Goal: Task Accomplishment & Management: Use online tool/utility

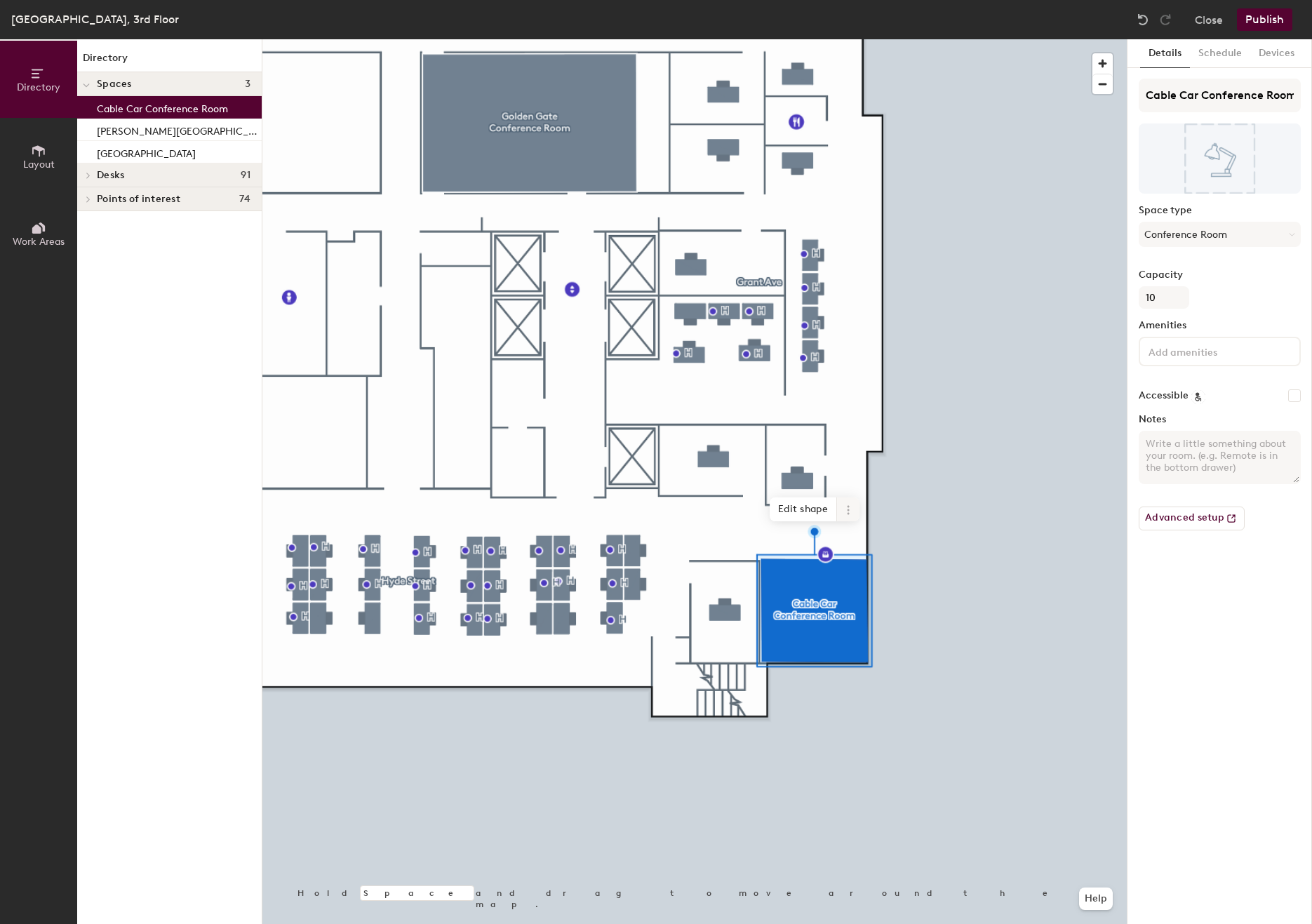
click at [847, 512] on icon at bounding box center [848, 510] width 11 height 11
click at [861, 587] on span "Delete" at bounding box center [899, 590] width 125 height 24
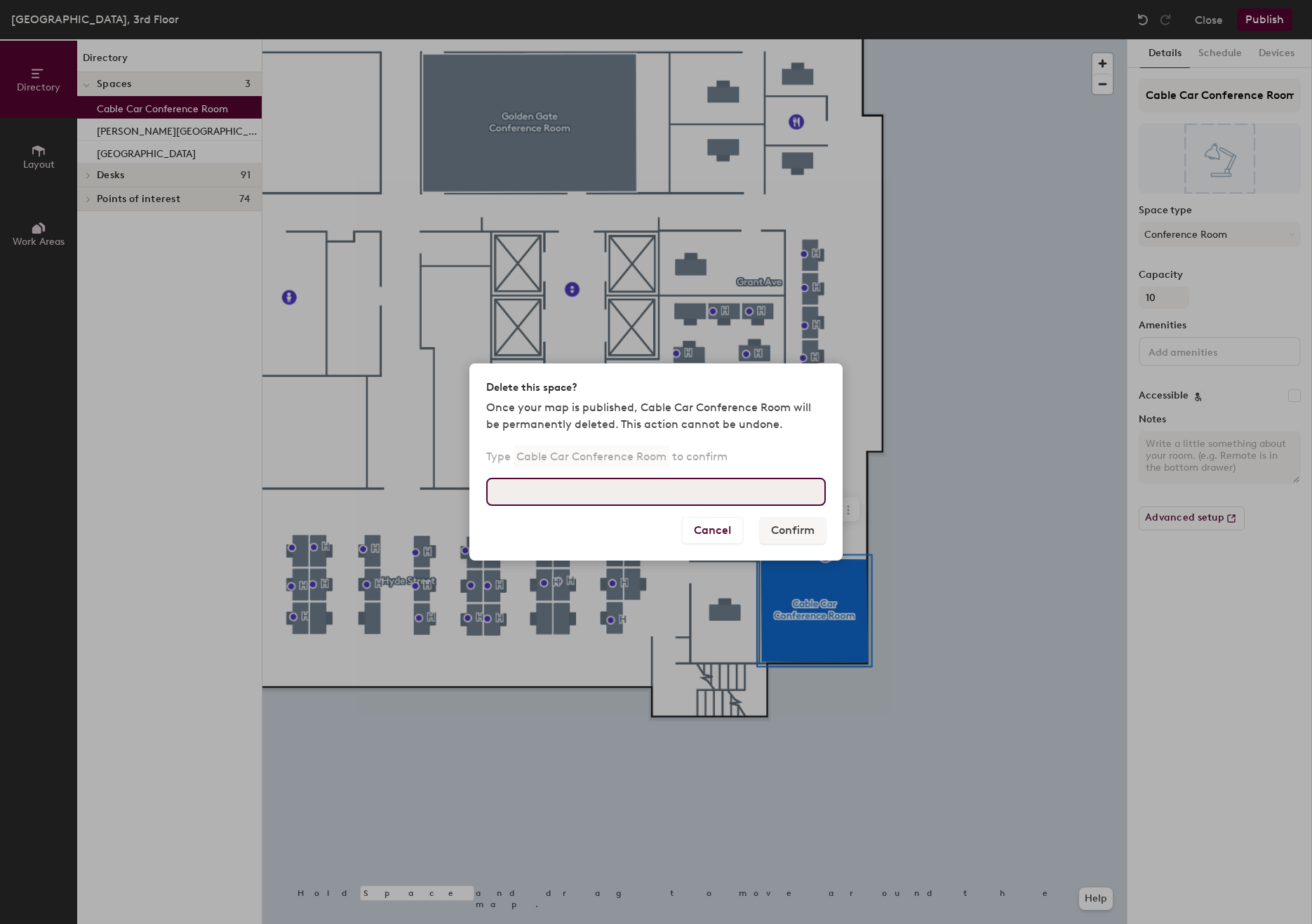
click at [691, 495] on input at bounding box center [655, 491] width 339 height 28
type input "Cable Car Conference Room"
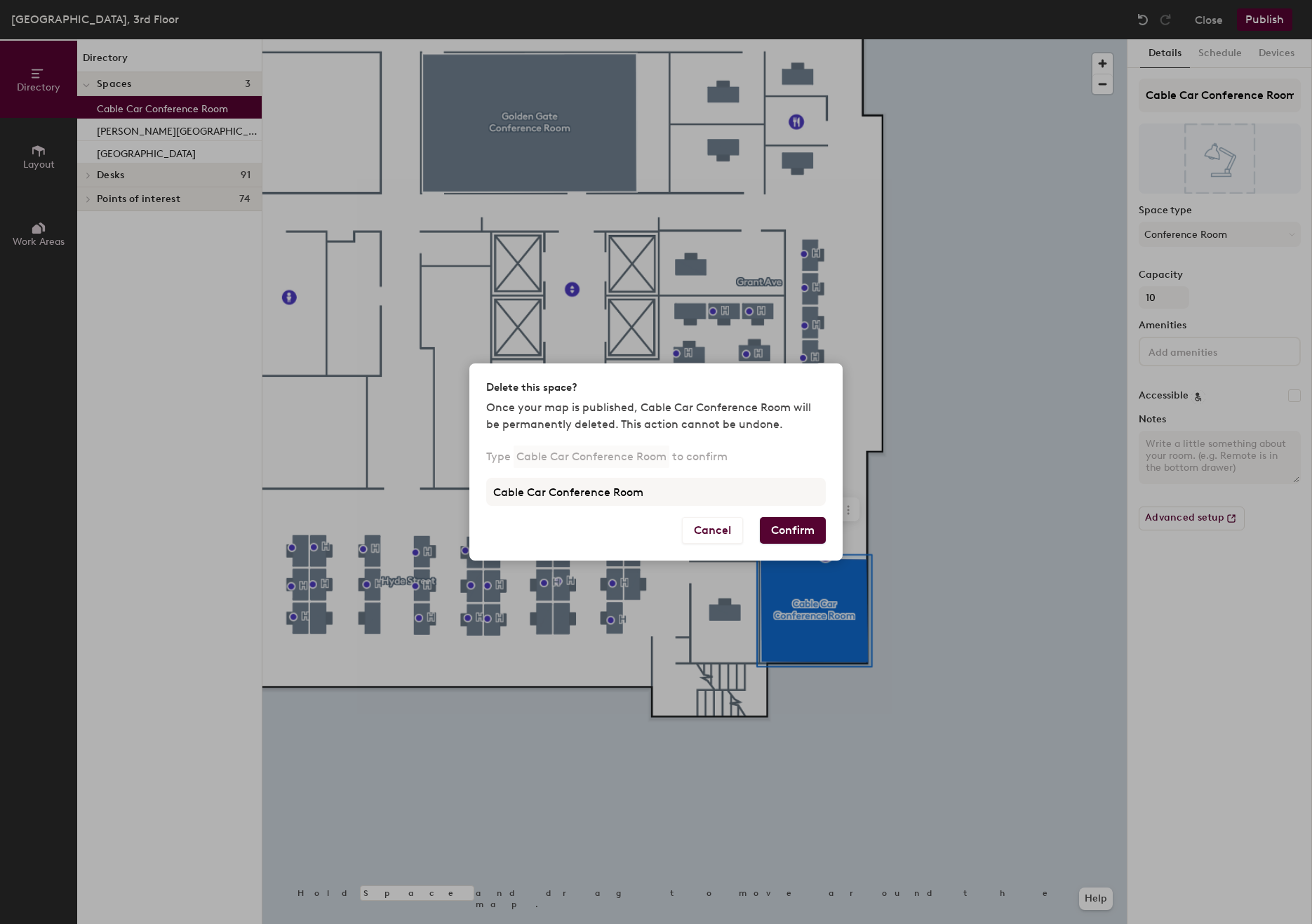
click at [805, 527] on button "Confirm" at bounding box center [793, 530] width 66 height 26
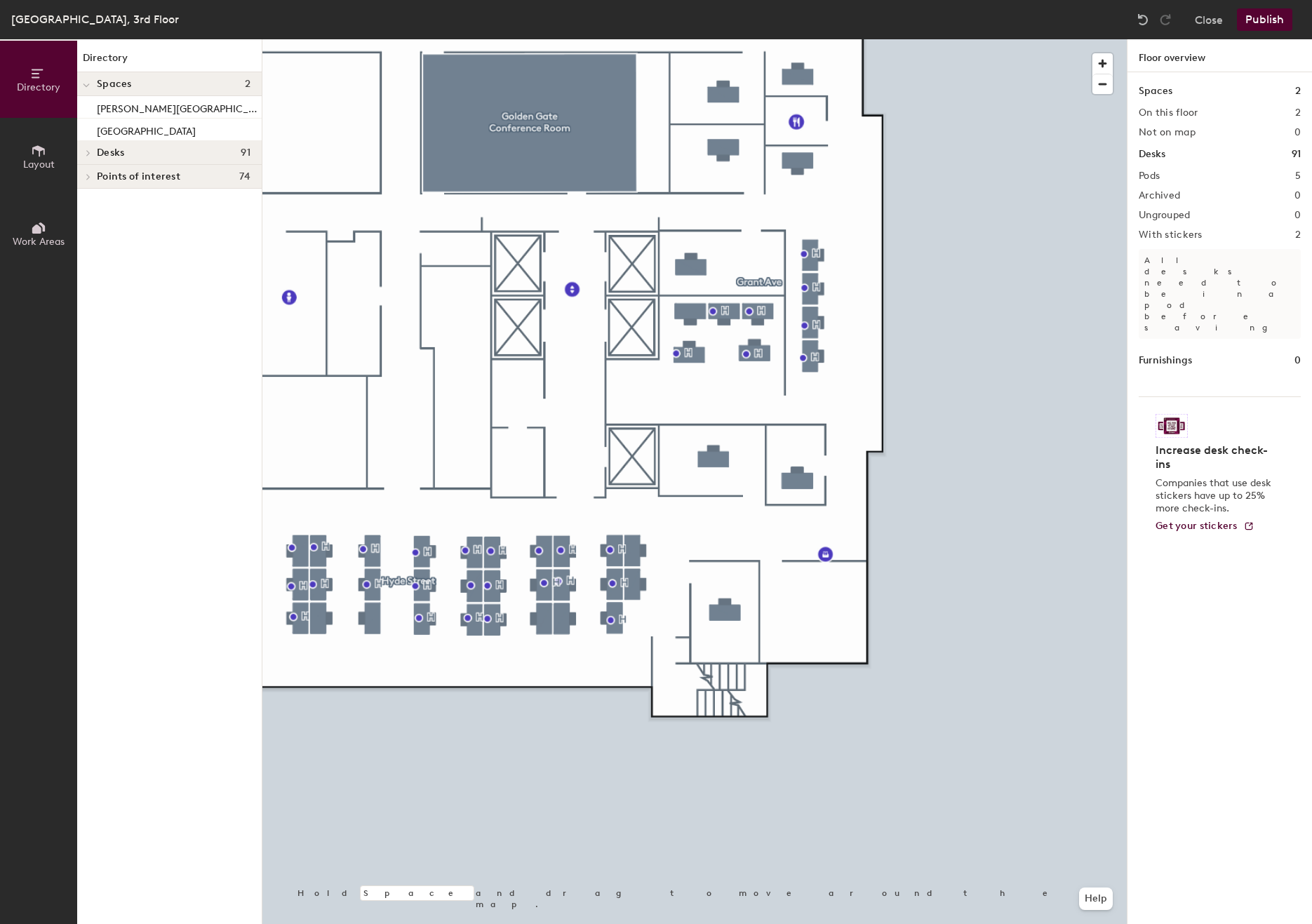
click at [37, 149] on icon at bounding box center [38, 150] width 13 height 11
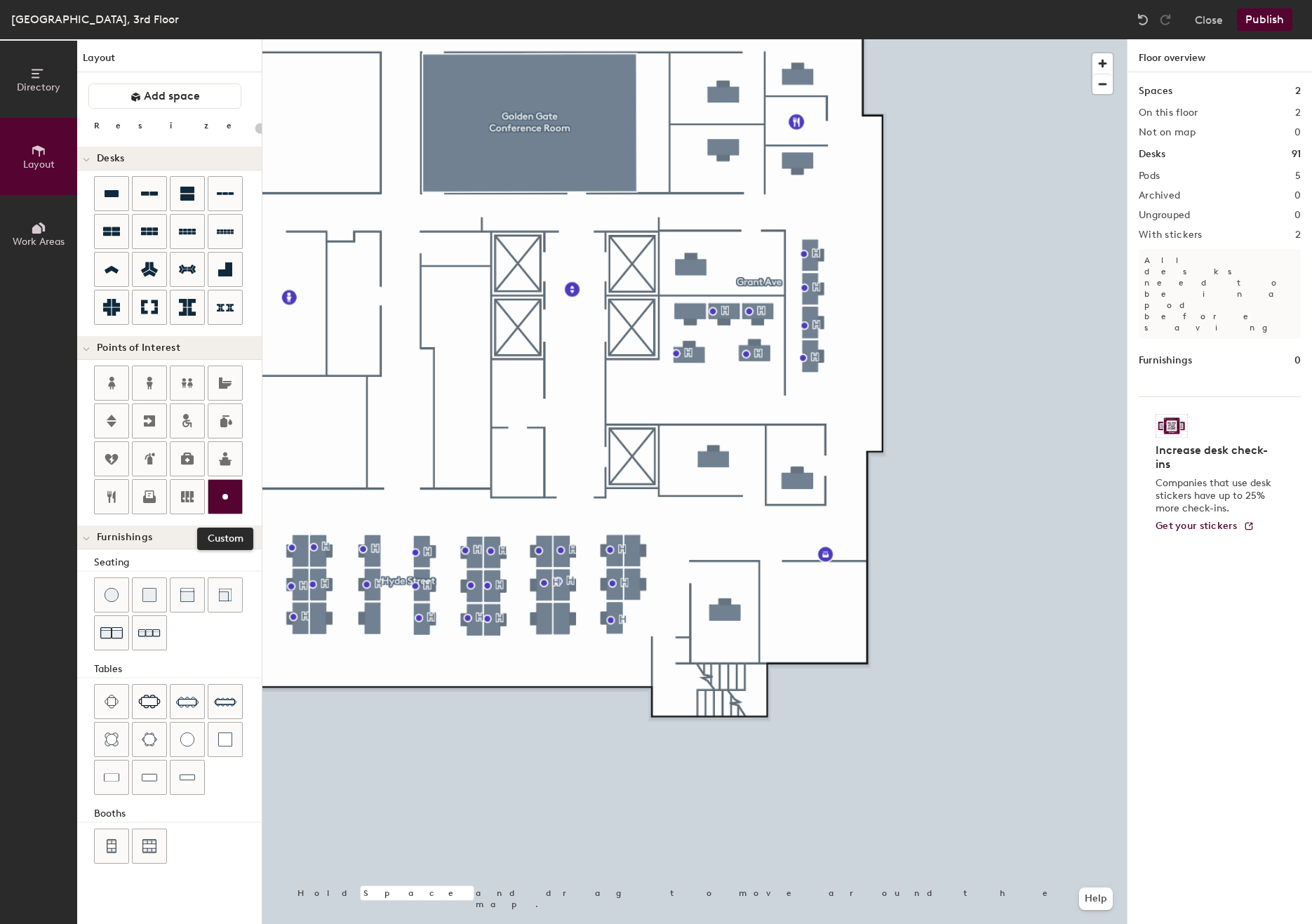
click at [232, 485] on div at bounding box center [225, 497] width 34 height 34
type input "20"
type input "Executive Office Coming Soon"
click at [863, 634] on span "Done" at bounding box center [867, 632] width 41 height 24
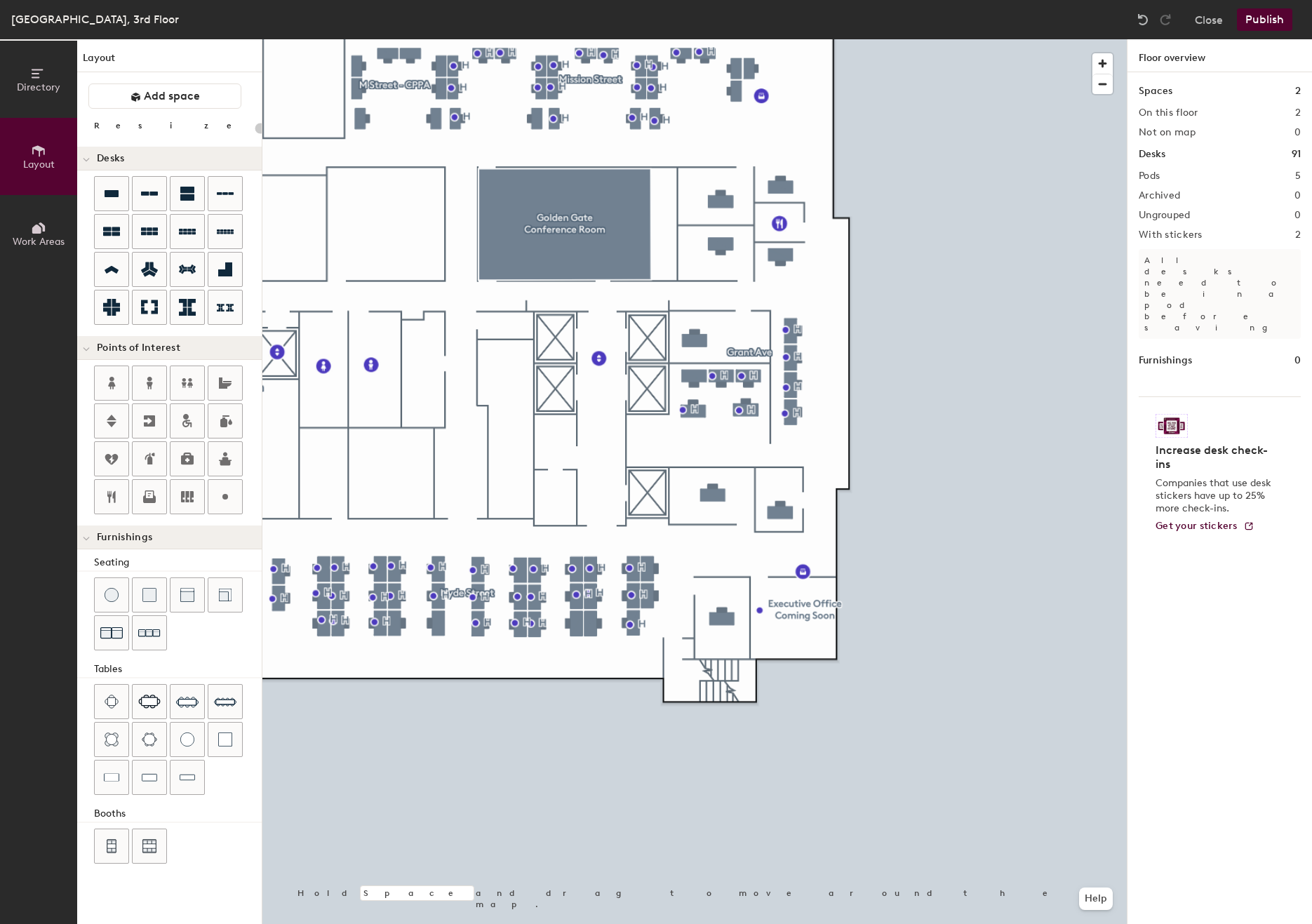
click at [1260, 17] on button "Publish" at bounding box center [1265, 20] width 56 height 23
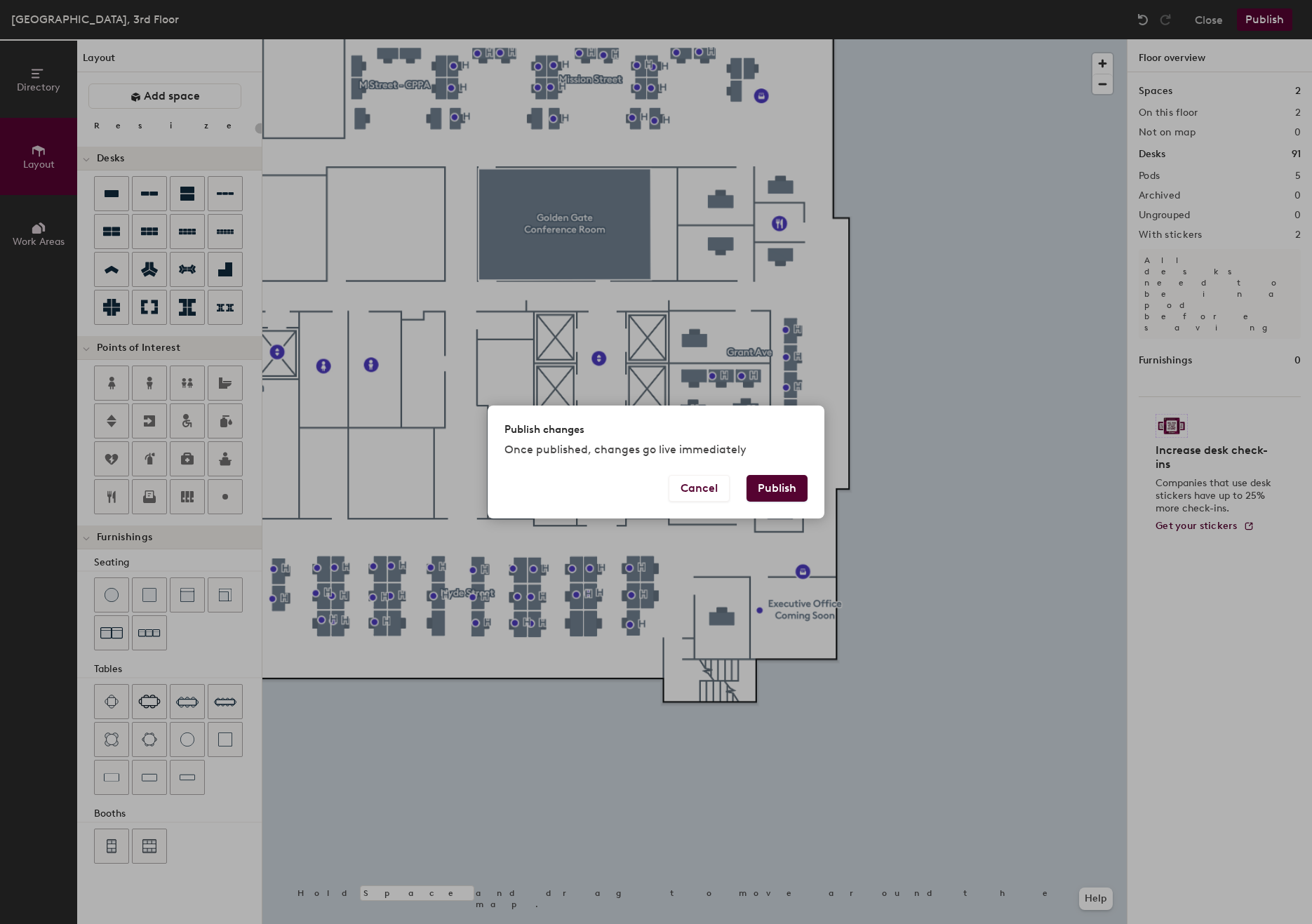
click at [770, 489] on button "Publish" at bounding box center [776, 488] width 61 height 26
type input "20"
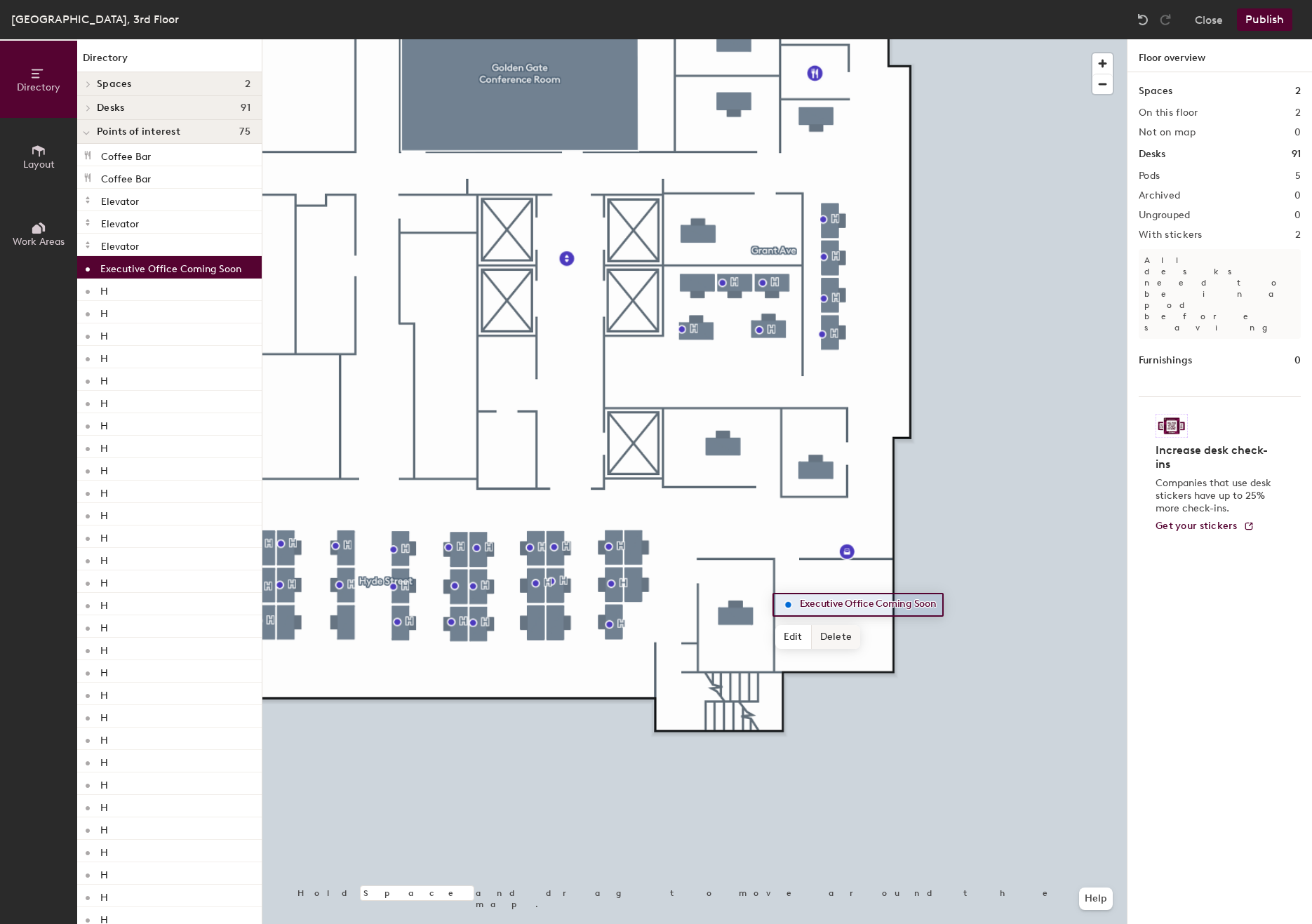
click at [846, 640] on span "Delete" at bounding box center [836, 637] width 49 height 24
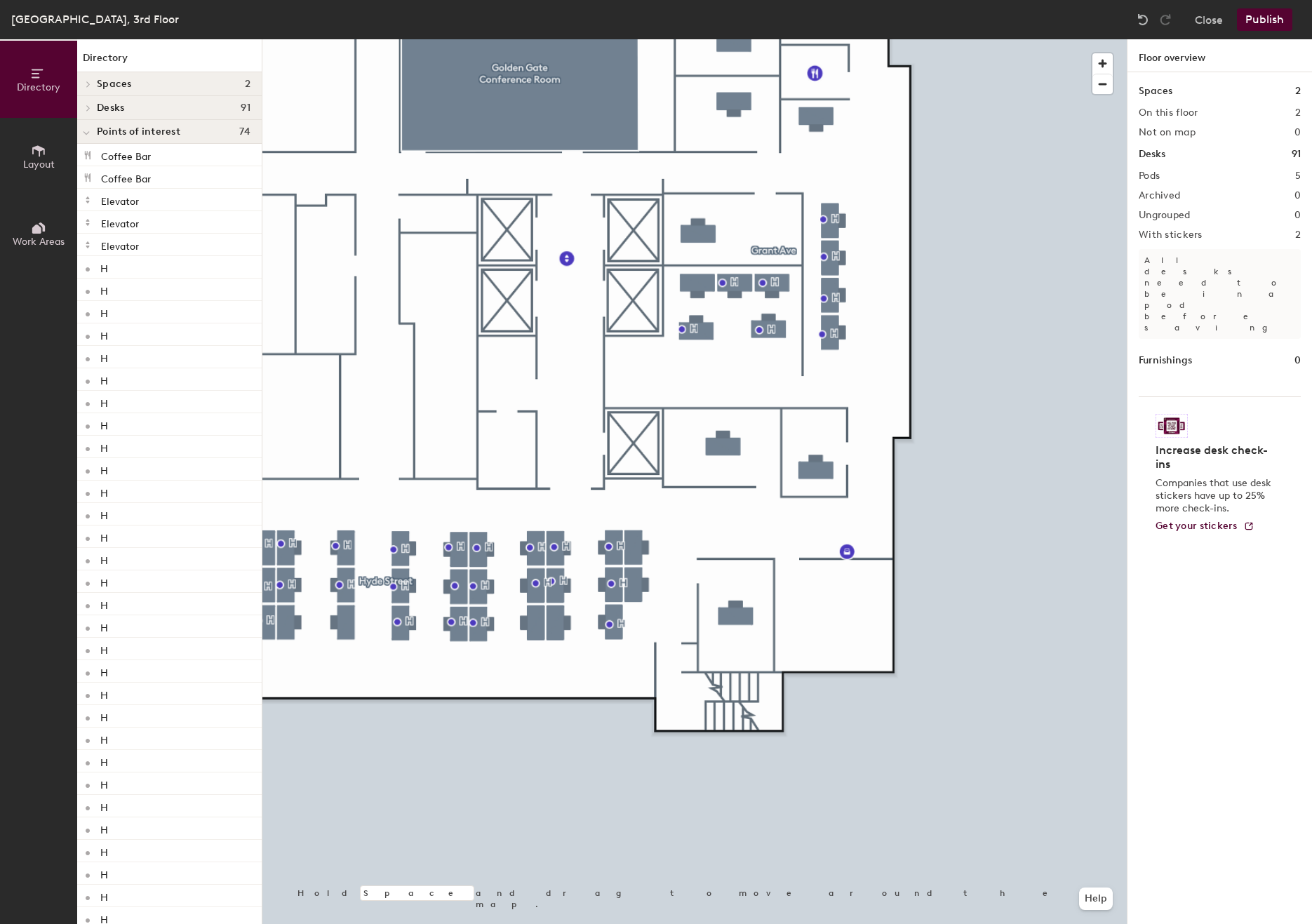
click at [34, 159] on span "Layout" at bounding box center [39, 165] width 32 height 12
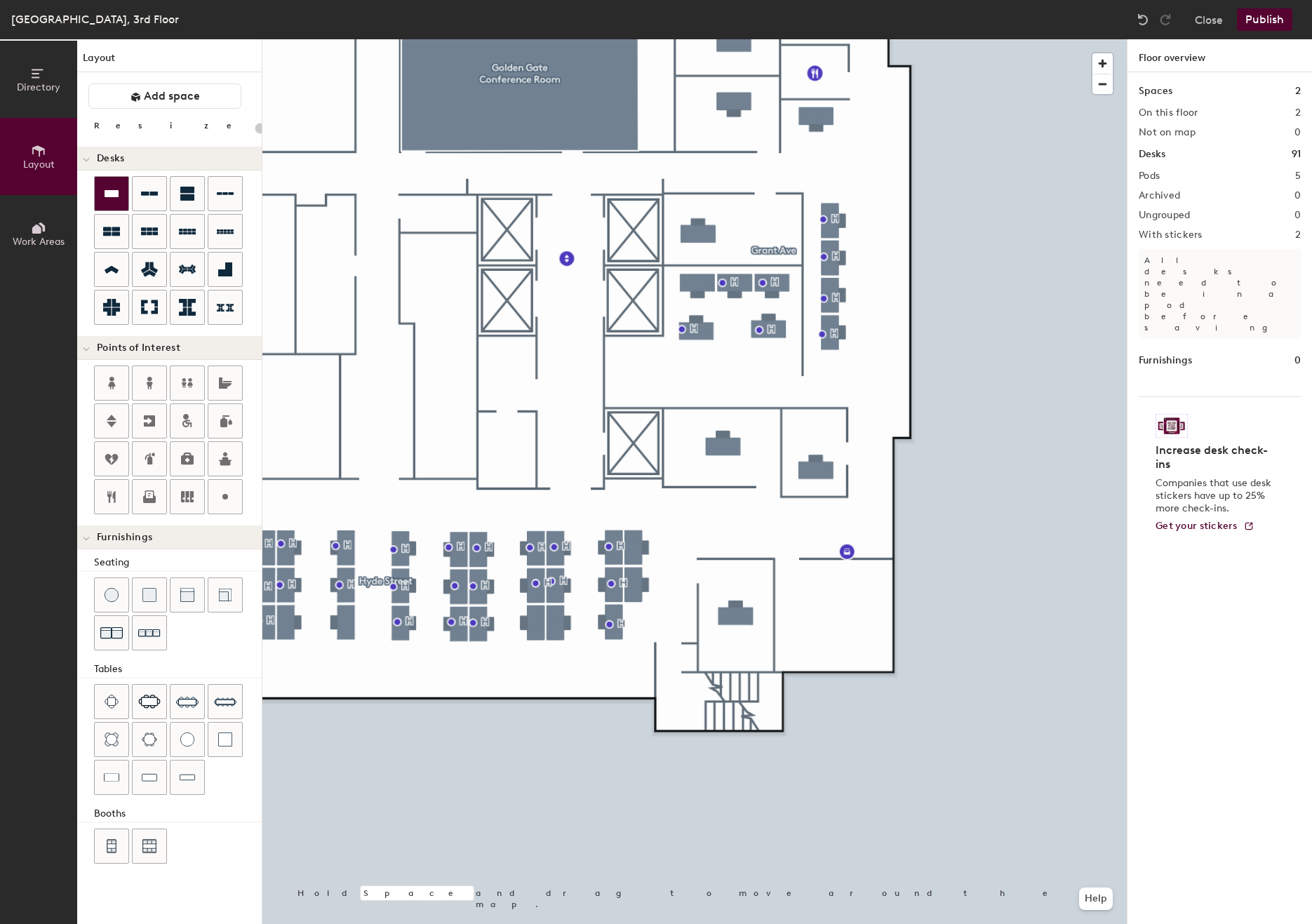
click at [114, 193] on icon at bounding box center [111, 193] width 14 height 7
type input "120"
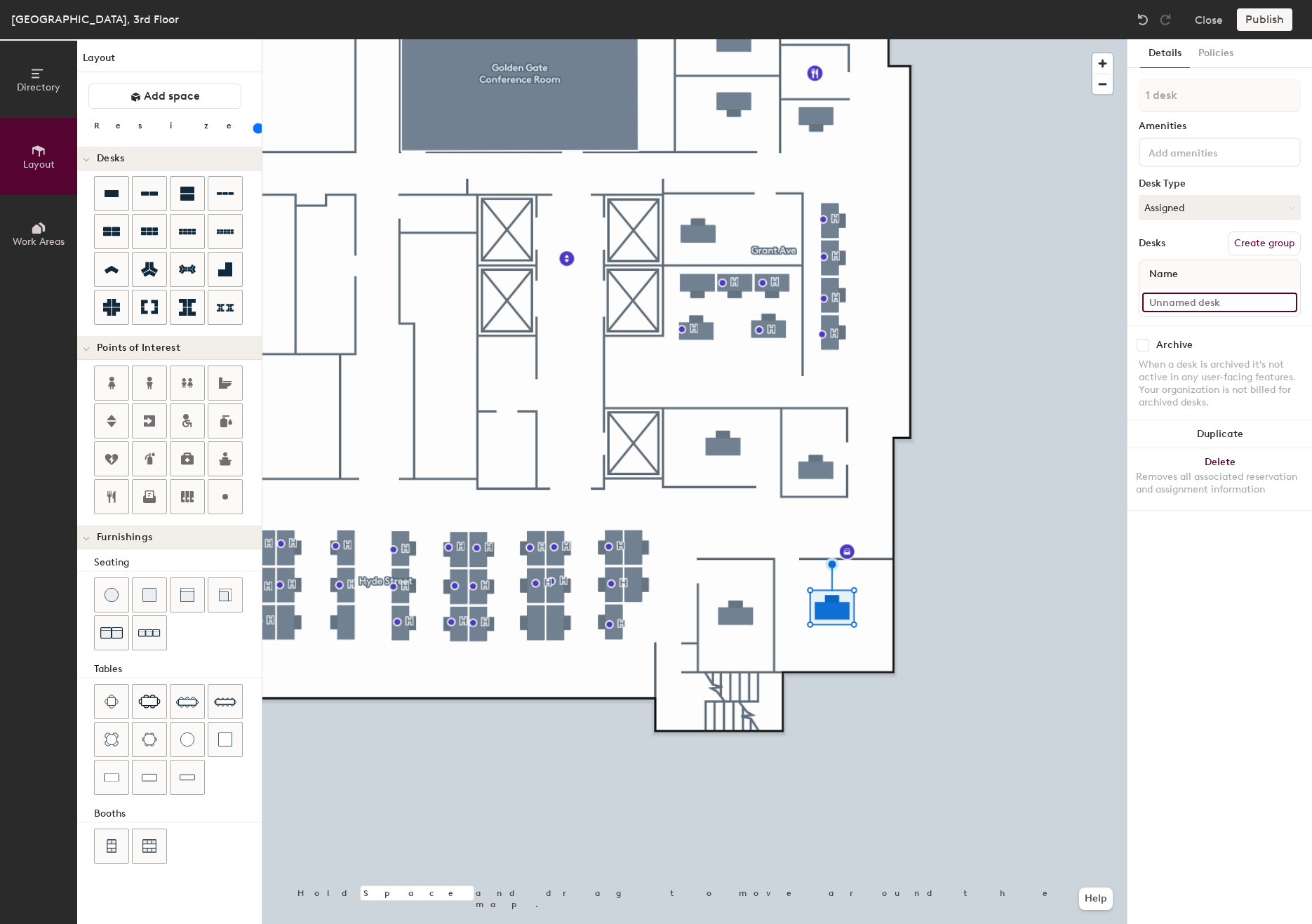
click at [1171, 298] on input at bounding box center [1219, 302] width 155 height 20
type input "Executive Office 3-34"
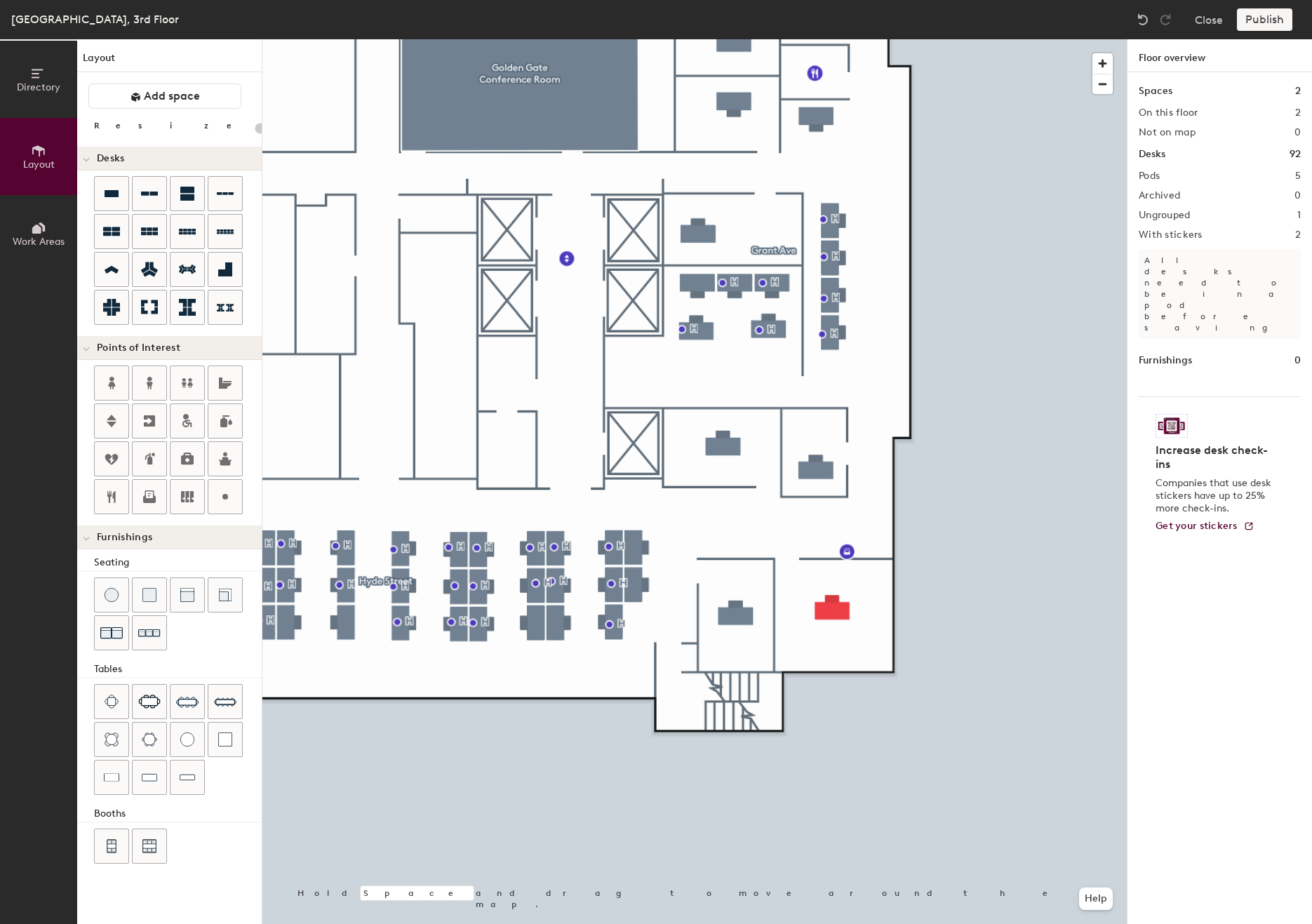
type input "120"
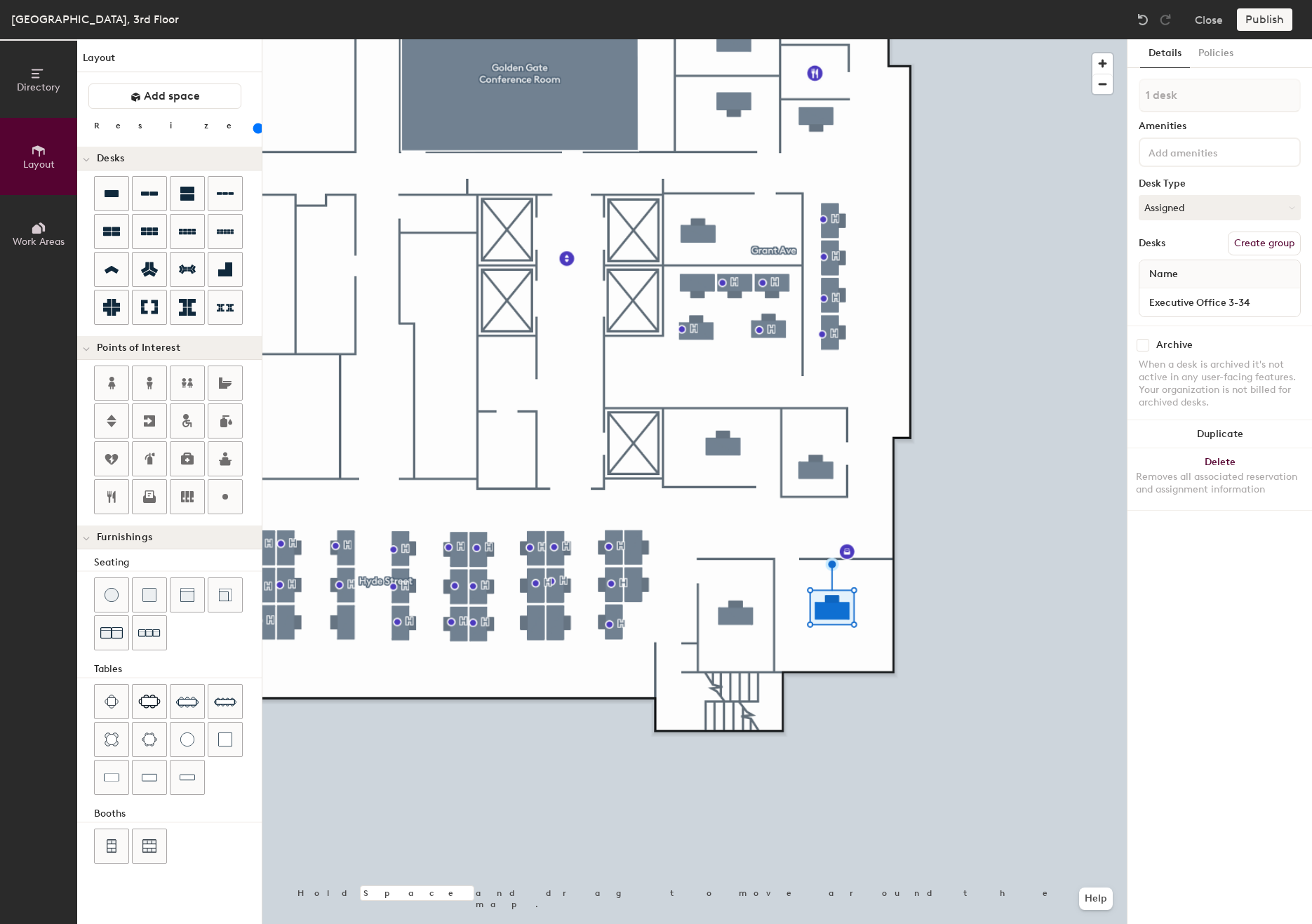
click at [1246, 237] on button "Create group" at bounding box center [1264, 244] width 73 height 24
drag, startPoint x: 1183, startPoint y: 93, endPoint x: 1145, endPoint y: 93, distance: 38.0
click at [1145, 93] on input "Pod 6" at bounding box center [1219, 95] width 162 height 34
click at [1205, 99] on input "Pod 6" at bounding box center [1219, 95] width 162 height 34
type input "P"
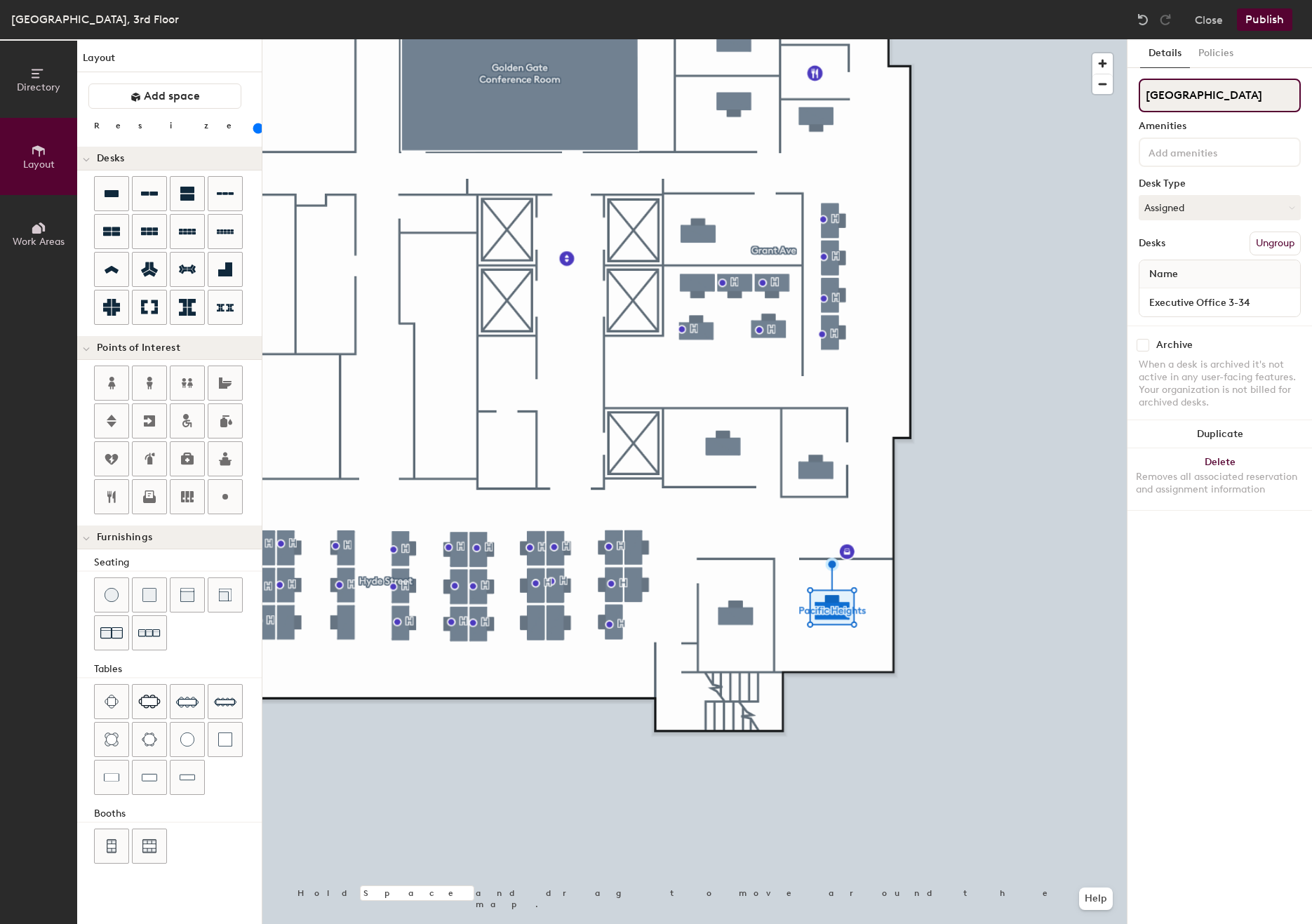
type input "Pacific Heights"
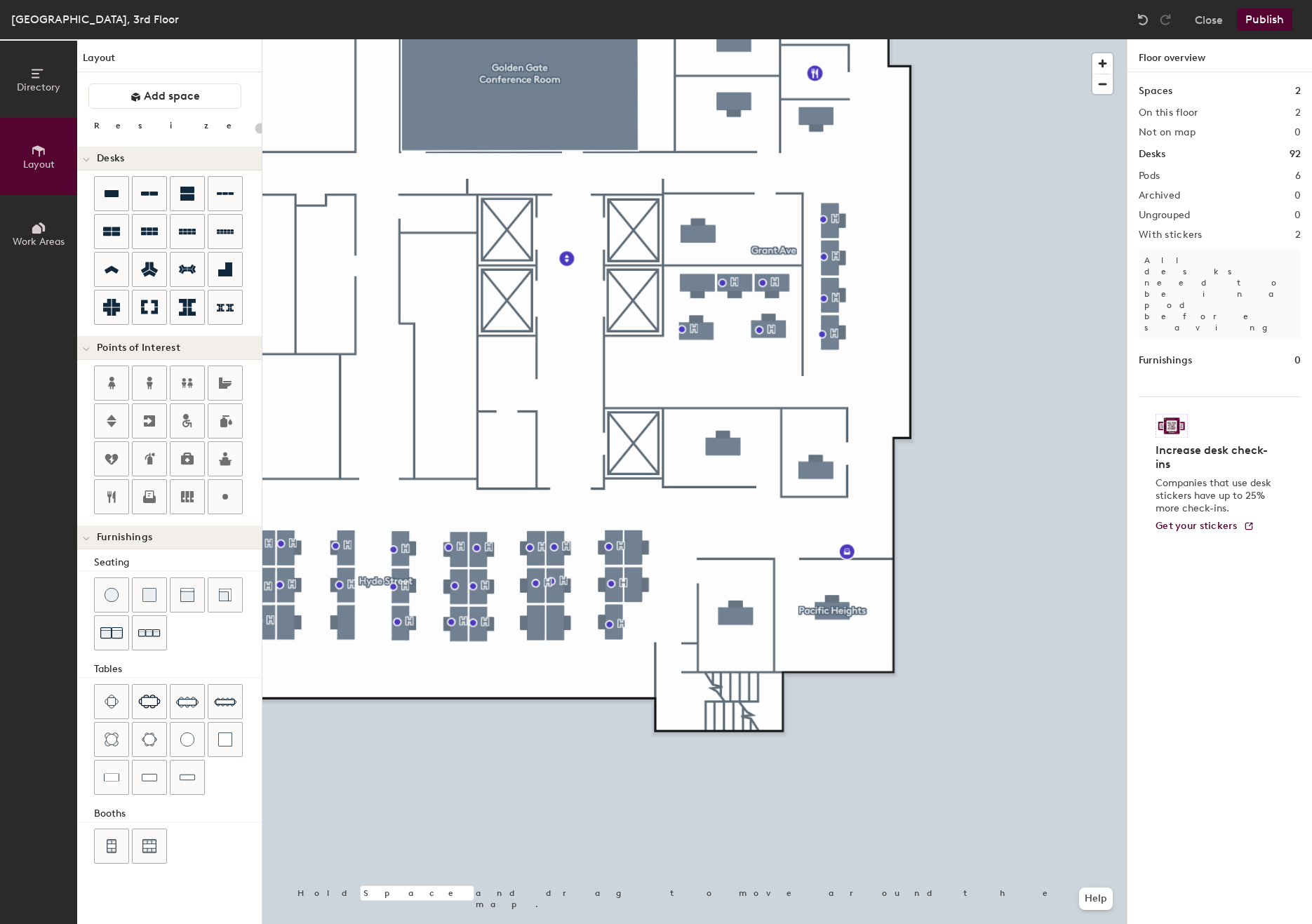
type input "20"
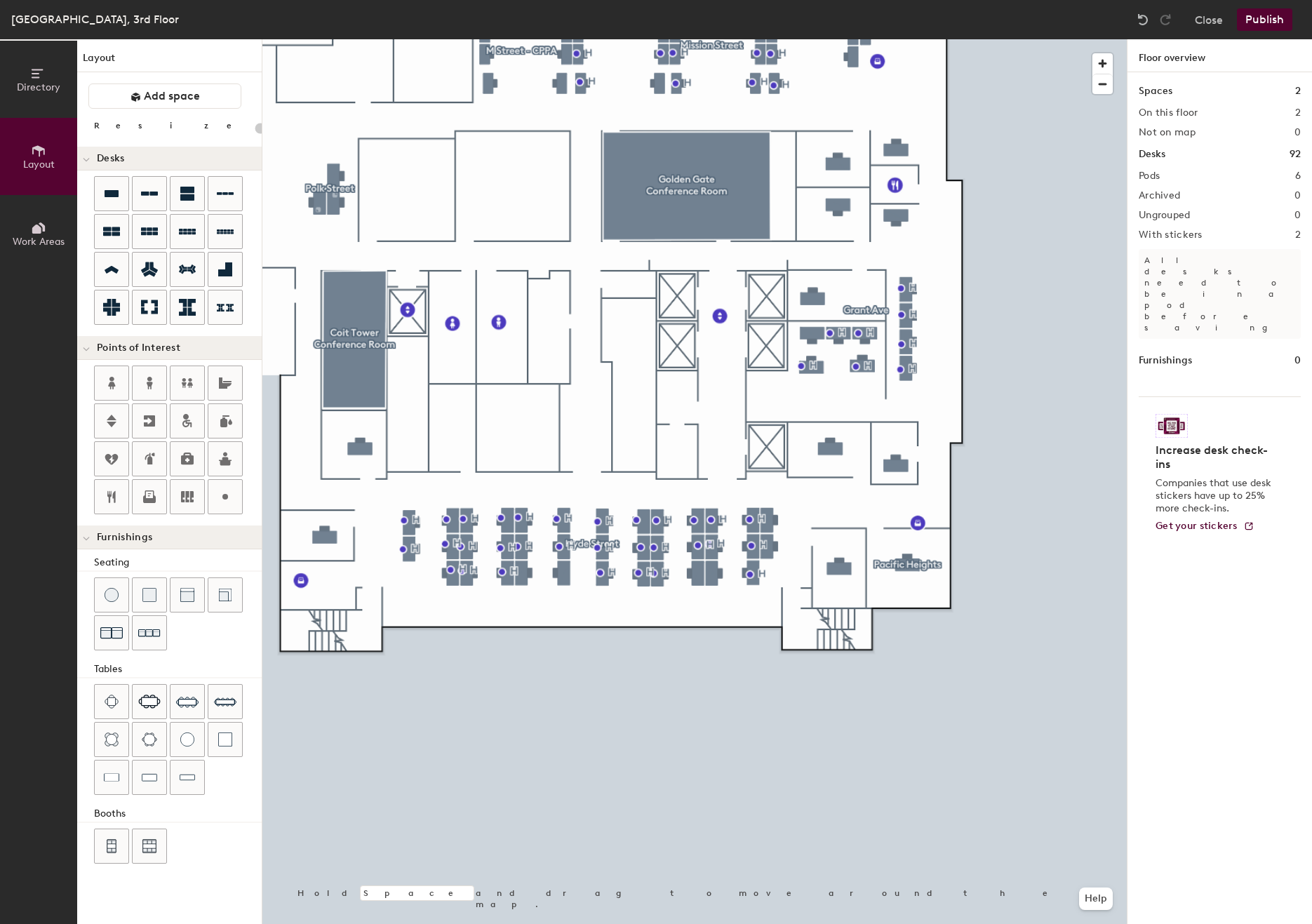
click at [39, 233] on icon at bounding box center [37, 229] width 9 height 9
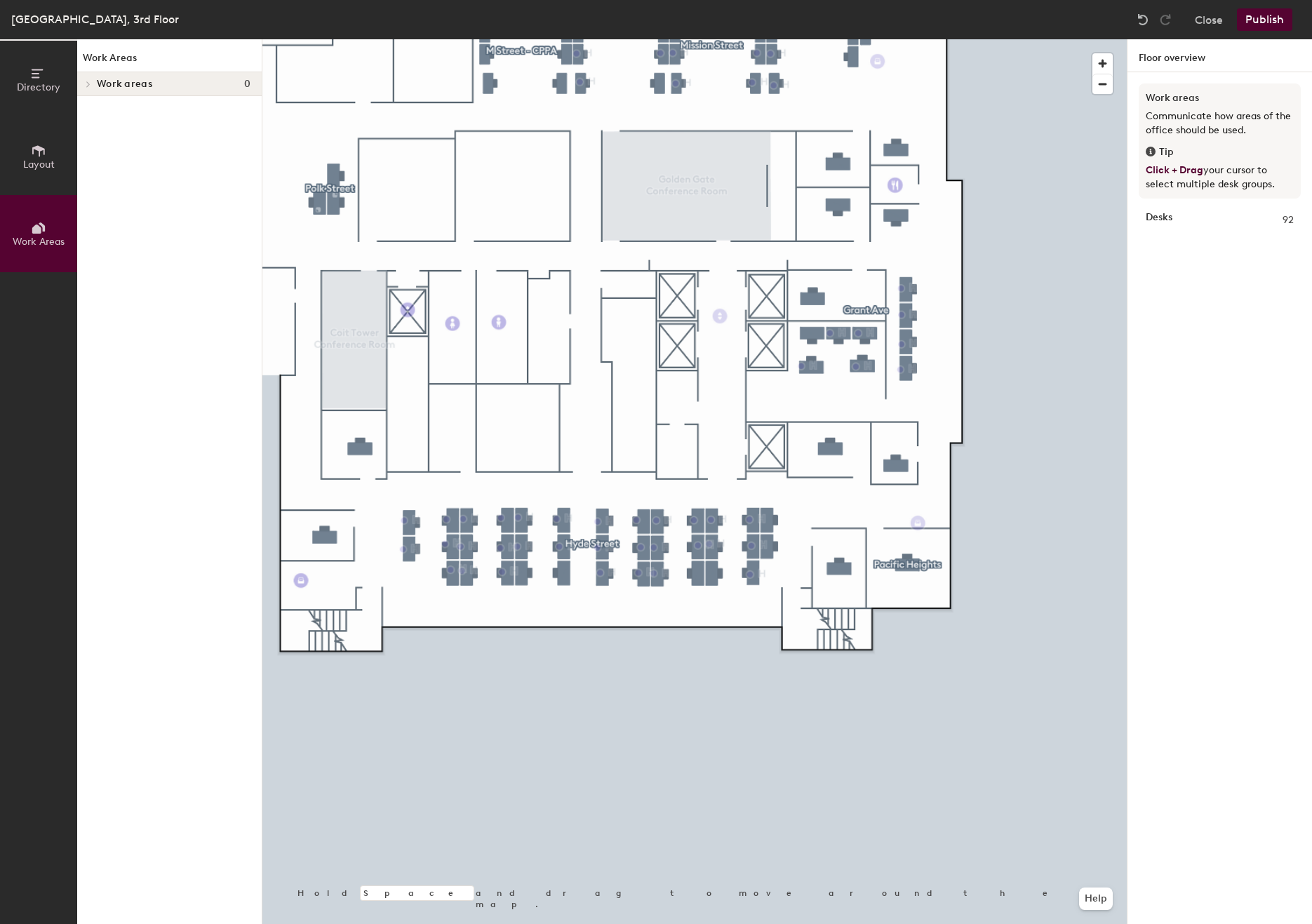
click at [36, 154] on icon at bounding box center [38, 150] width 16 height 16
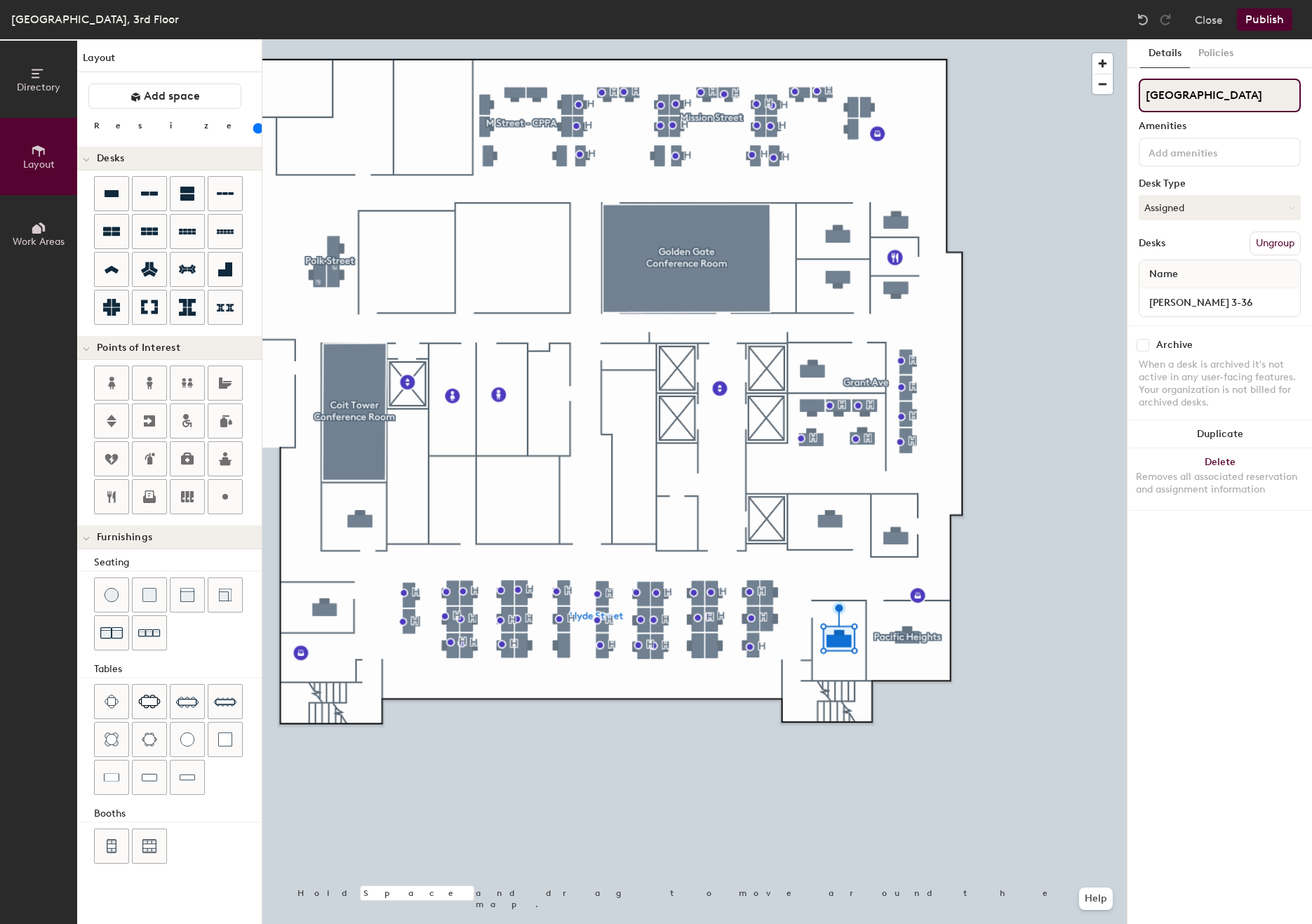
click at [1228, 102] on input "[GEOGRAPHIC_DATA]" at bounding box center [1219, 95] width 162 height 34
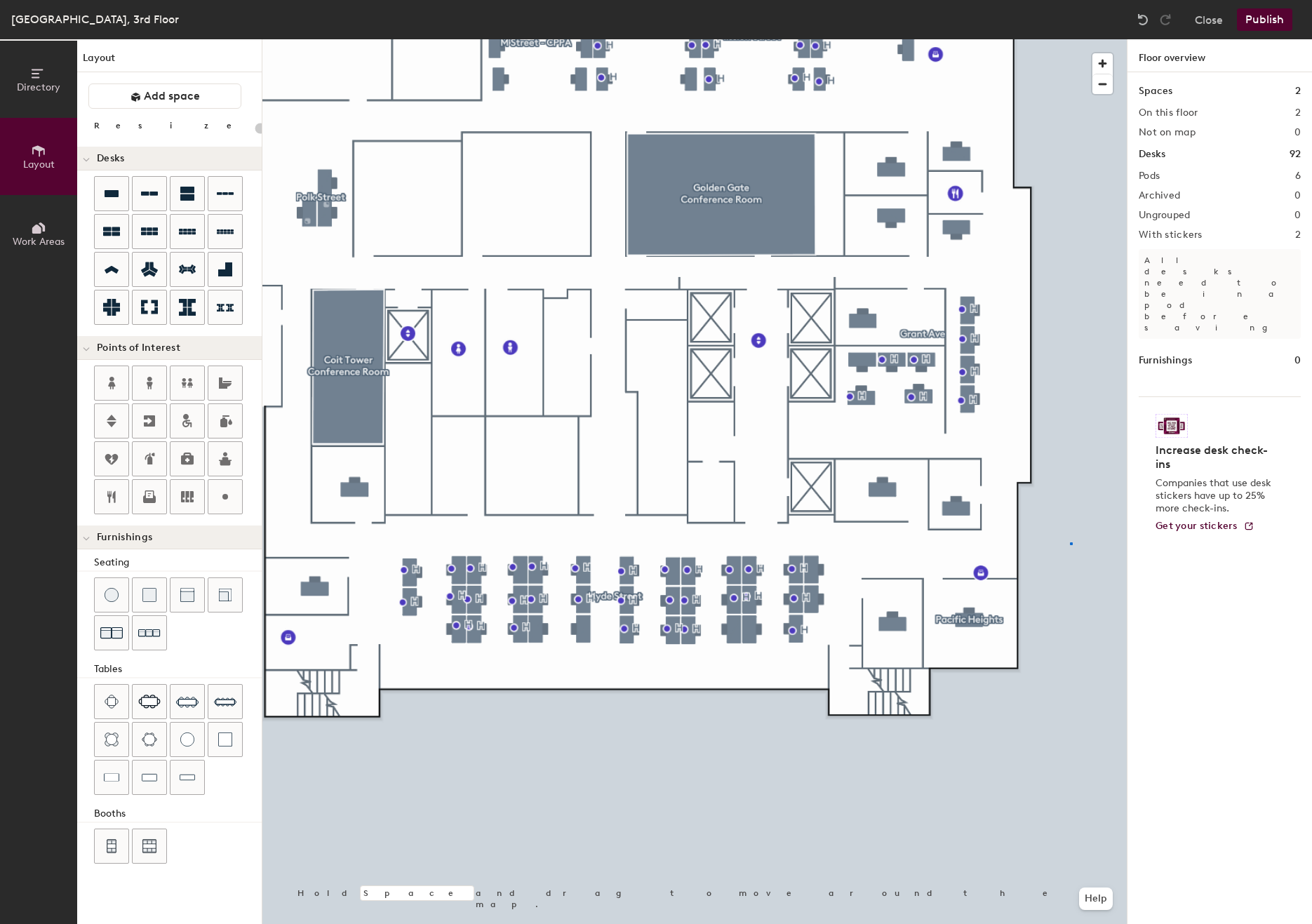
click at [1070, 39] on div at bounding box center [694, 39] width 864 height 0
type input "120"
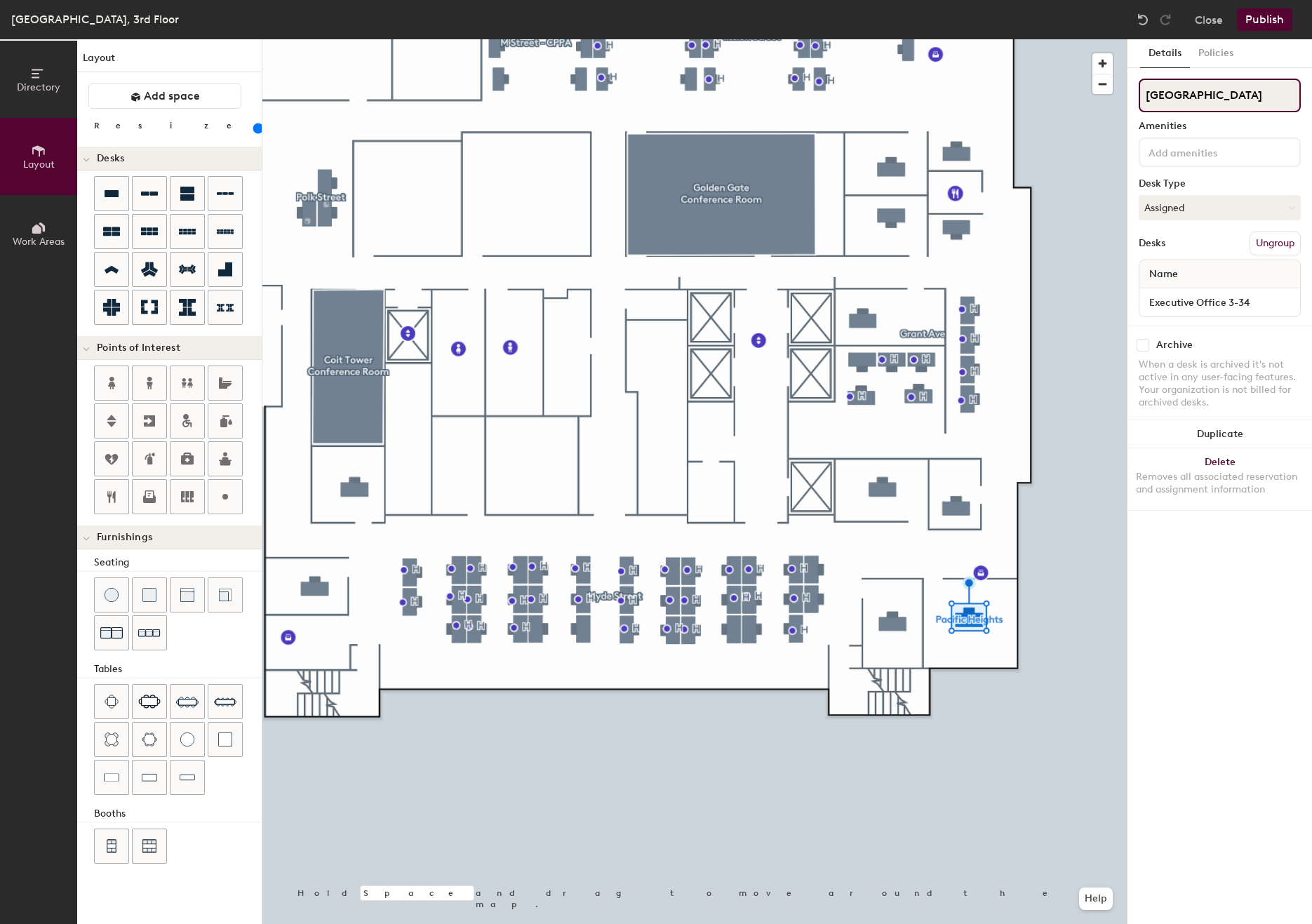
click at [1196, 99] on input "Pacific Heights" at bounding box center [1219, 95] width 162 height 34
drag, startPoint x: 1198, startPoint y: 92, endPoint x: 1233, endPoint y: 87, distance: 35.4
click at [1233, 87] on input "Pacific Heights" at bounding box center [1219, 95] width 162 height 34
type input "Pacific Ave"
click at [1292, 206] on icon at bounding box center [1290, 208] width 6 height 6
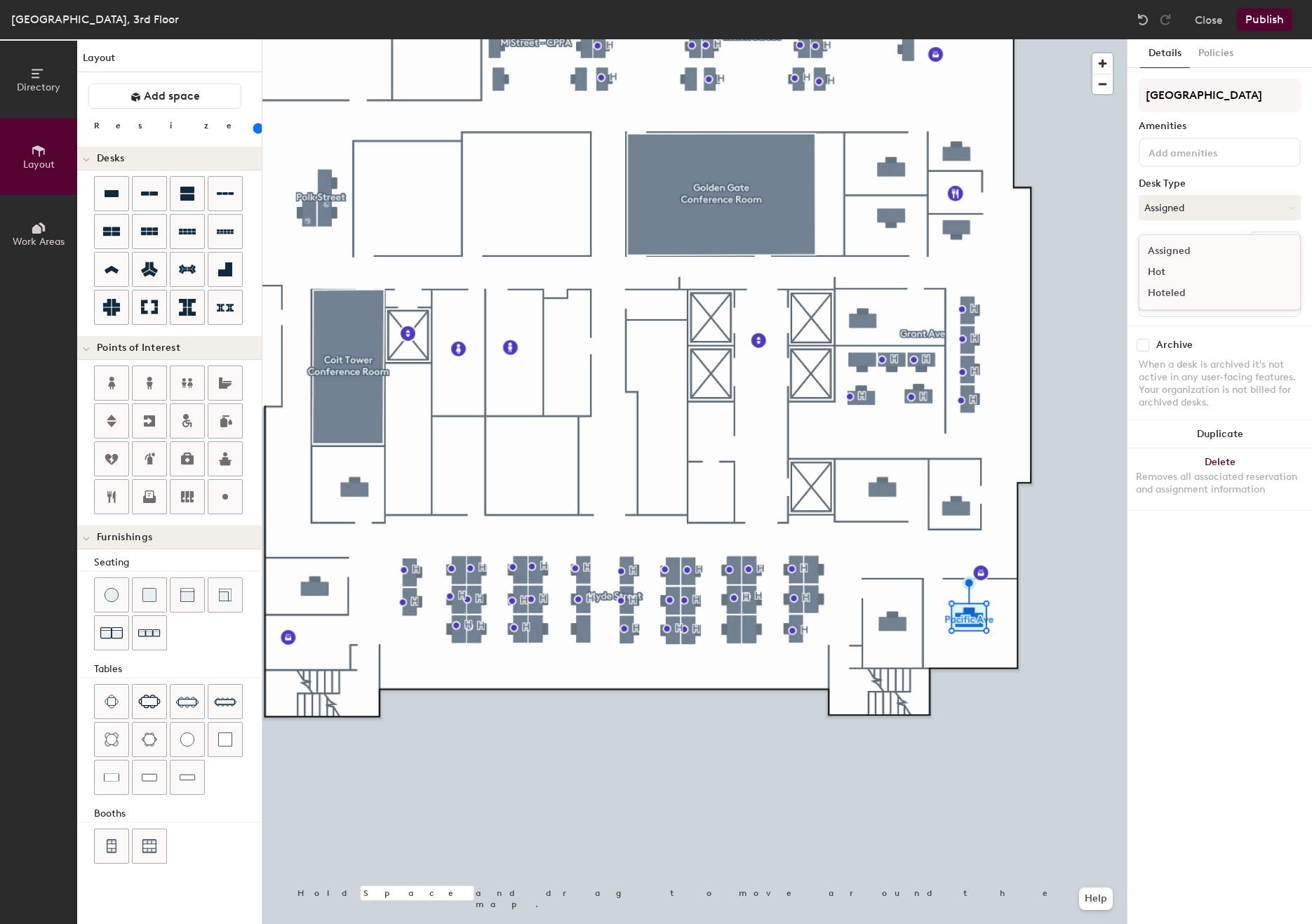
click at [1160, 292] on div "Hoteled" at bounding box center [1210, 293] width 141 height 21
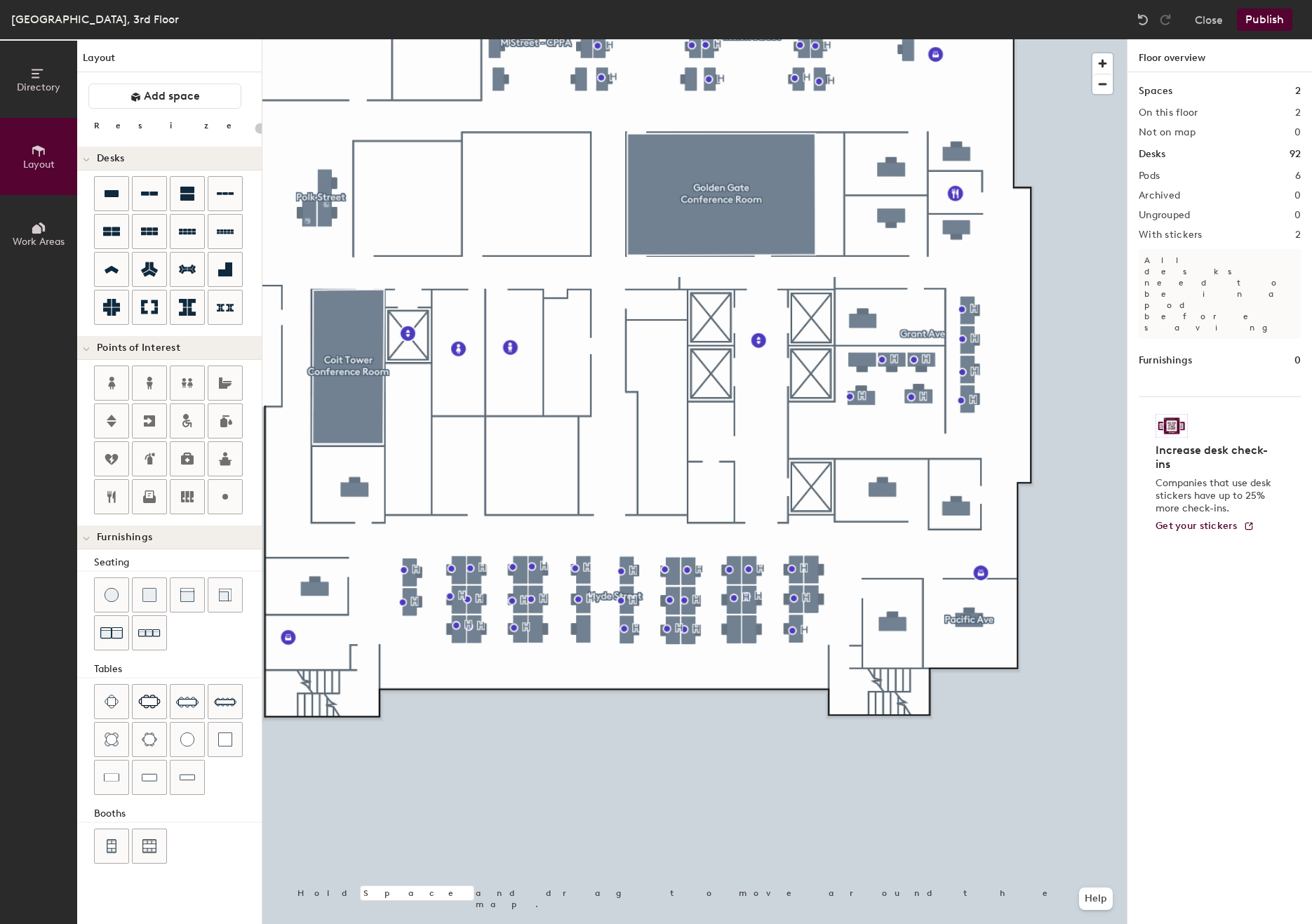
click at [1261, 18] on button "Publish" at bounding box center [1265, 20] width 56 height 23
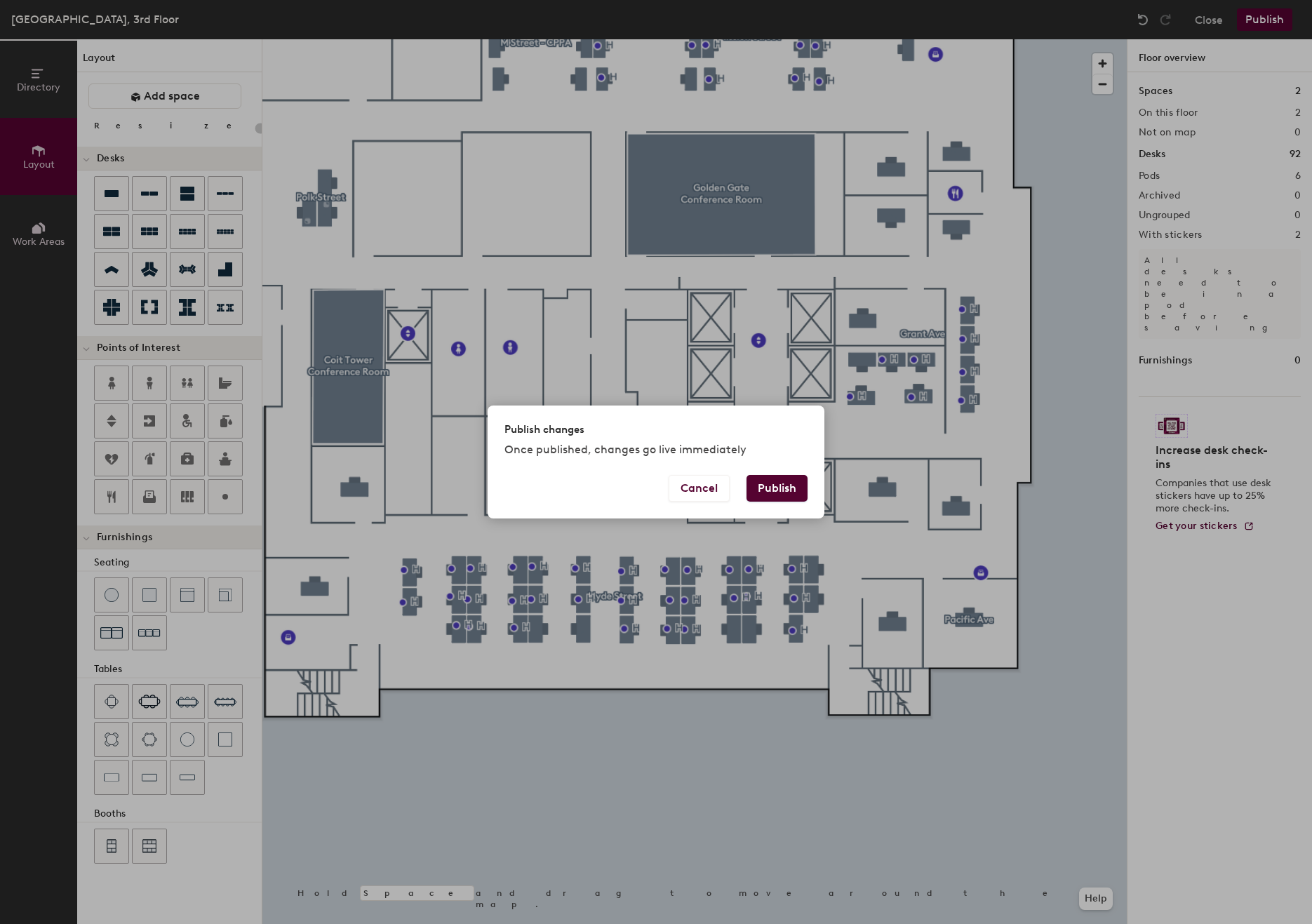
click at [773, 483] on button "Publish" at bounding box center [776, 488] width 61 height 26
type input "20"
